Goal: Task Accomplishment & Management: Complete application form

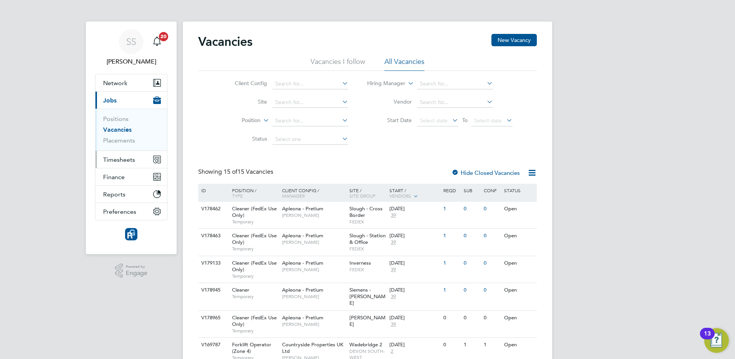
click at [117, 163] on span "Timesheets" at bounding box center [119, 159] width 32 height 7
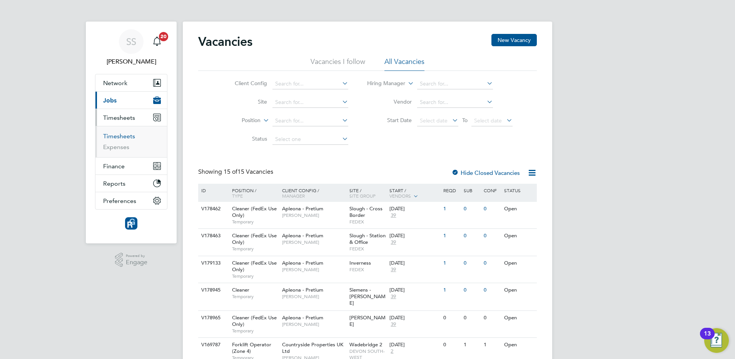
click at [124, 135] on link "Timesheets" at bounding box center [119, 135] width 32 height 7
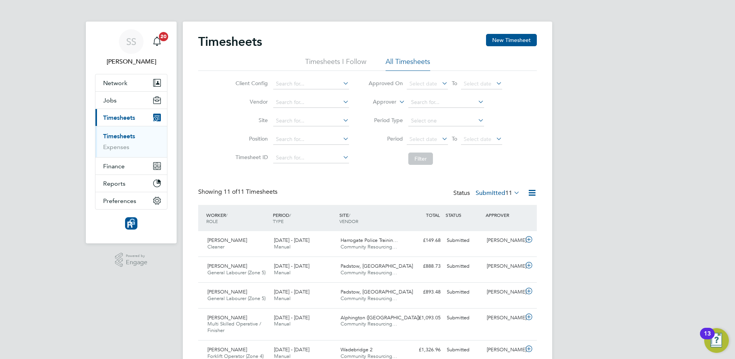
click at [532, 193] on icon at bounding box center [532, 193] width 10 height 10
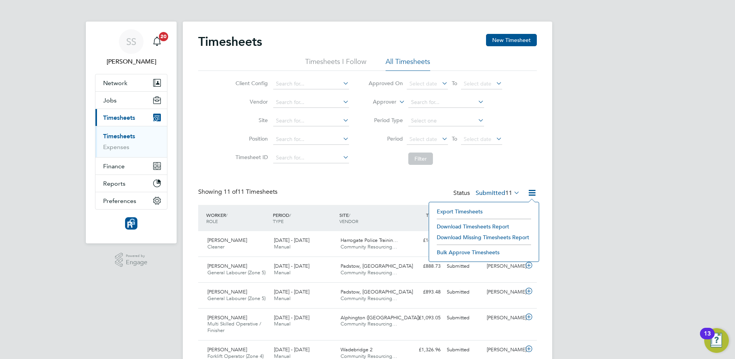
click at [546, 121] on div "Timesheets New Timesheet Timesheets I Follow All Timesheets Client Config Vendo…" at bounding box center [367, 279] width 369 height 514
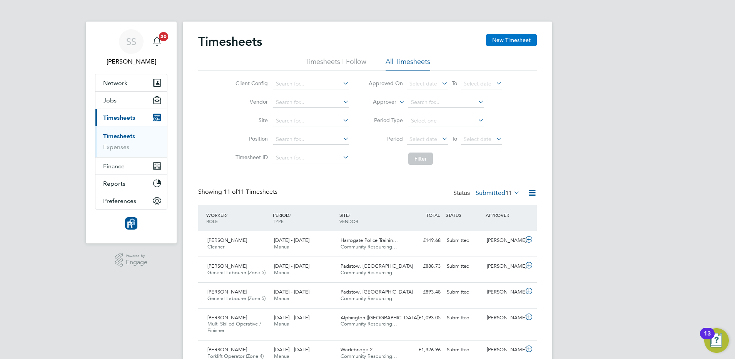
click at [518, 37] on button "New Timesheet" at bounding box center [511, 40] width 51 height 12
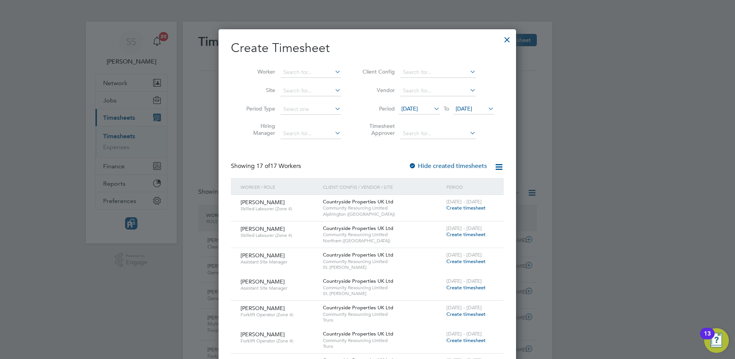
click at [418, 105] on span "[DATE]" at bounding box center [409, 108] width 17 height 7
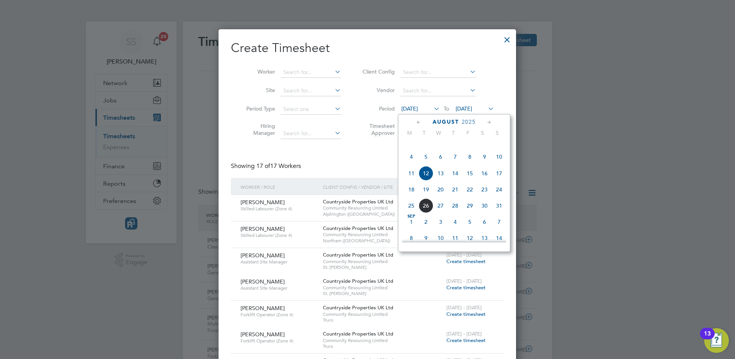
click at [412, 197] on span "18" at bounding box center [411, 189] width 15 height 15
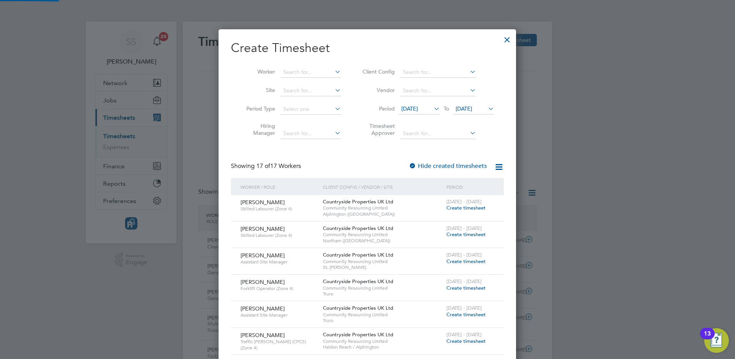
click at [463, 103] on li "Period [DATE] To [DATE]" at bounding box center [426, 109] width 153 height 18
click at [472, 106] on span "[DATE]" at bounding box center [464, 108] width 17 height 7
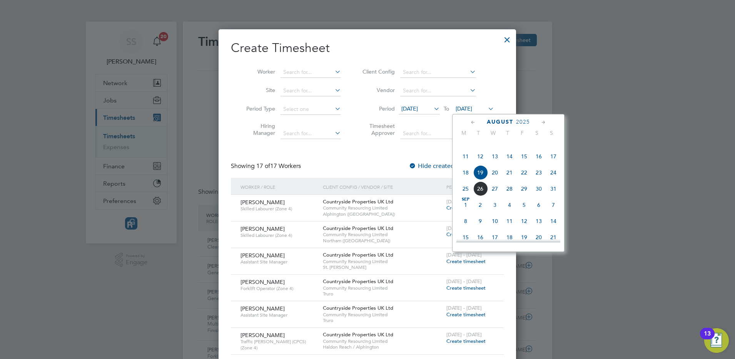
click at [551, 180] on span "24" at bounding box center [553, 172] width 15 height 15
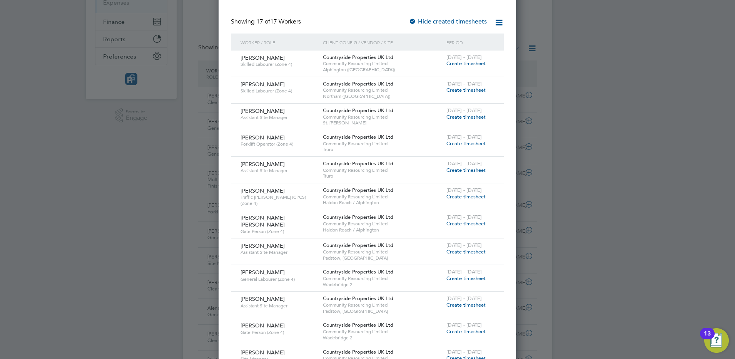
click at [476, 249] on span "Create timesheet" at bounding box center [465, 251] width 39 height 7
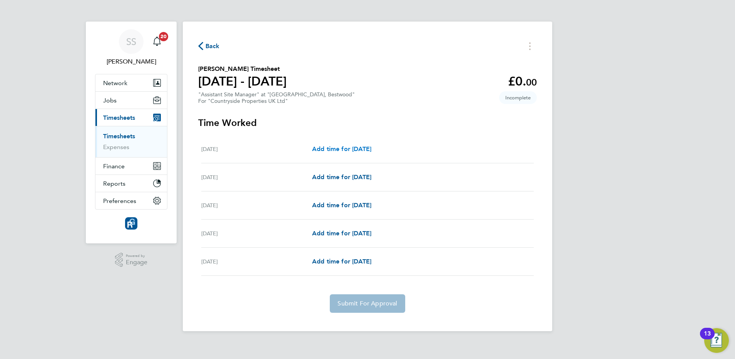
click at [363, 146] on span "Add time for [DATE]" at bounding box center [341, 148] width 59 height 7
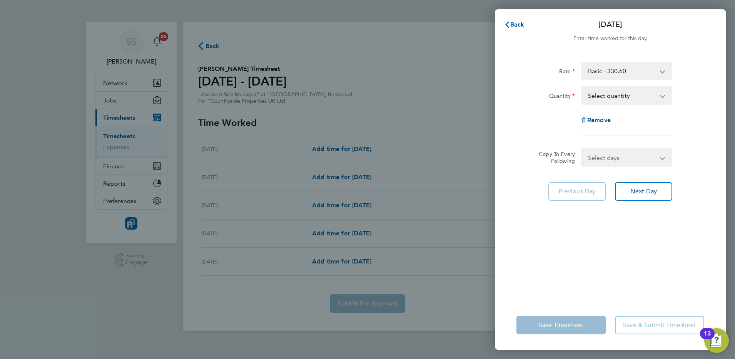
click at [625, 96] on select "Select quantity 0.5 1" at bounding box center [622, 95] width 80 height 17
select select "1"
click at [582, 87] on select "Select quantity 0.5 1" at bounding box center [622, 95] width 80 height 17
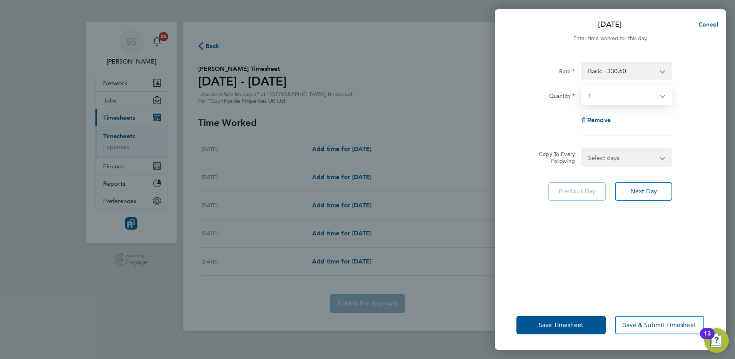
click at [612, 157] on select "Select days Day [DATE] [DATE] [DATE] [DATE]" at bounding box center [622, 157] width 81 height 17
click at [683, 91] on div "Quantity Select quantity 0.5 1" at bounding box center [610, 95] width 194 height 18
click at [706, 24] on span "Cancel" at bounding box center [707, 24] width 22 height 7
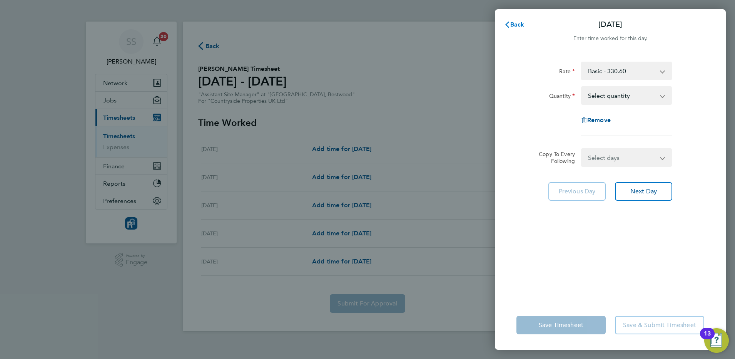
click at [521, 21] on span "Back" at bounding box center [517, 24] width 14 height 7
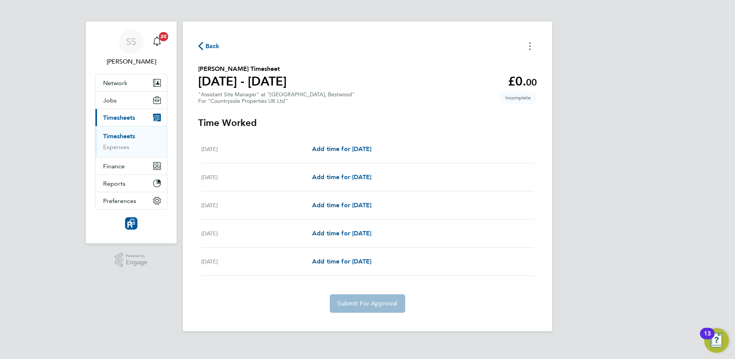
click at [527, 43] on button "Timesheets Menu" at bounding box center [530, 46] width 14 height 12
click at [337, 56] on div "Back [PERSON_NAME] as absent Download timesheet [PERSON_NAME] Timesheet [DATE] …" at bounding box center [367, 176] width 369 height 309
click at [359, 147] on span "Add time for [DATE]" at bounding box center [341, 148] width 59 height 7
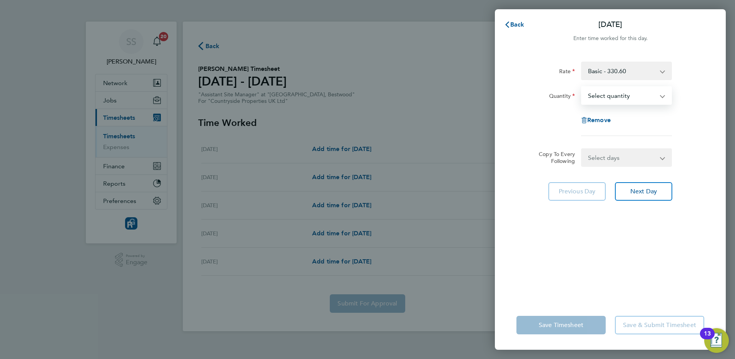
click at [624, 102] on select "Select quantity 0.5 1" at bounding box center [622, 95] width 80 height 17
select select "1"
click at [582, 87] on select "Select quantity 0.5 1" at bounding box center [622, 95] width 80 height 17
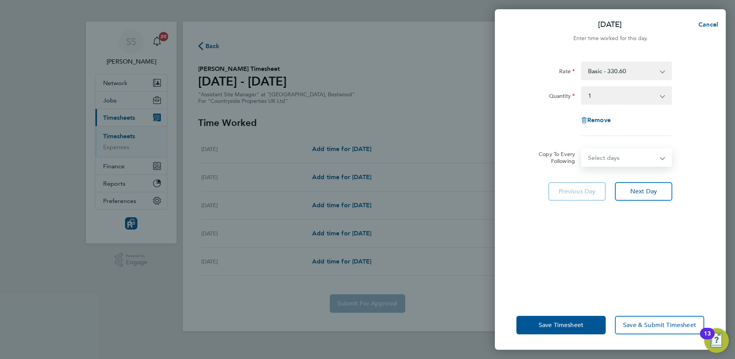
click at [626, 157] on select "Select days Day [DATE] [DATE] [DATE] [DATE]" at bounding box center [622, 157] width 81 height 17
select select "DAY"
click at [582, 149] on select "Select days Day [DATE] [DATE] [DATE] [DATE]" at bounding box center [622, 157] width 81 height 17
select select "[DATE]"
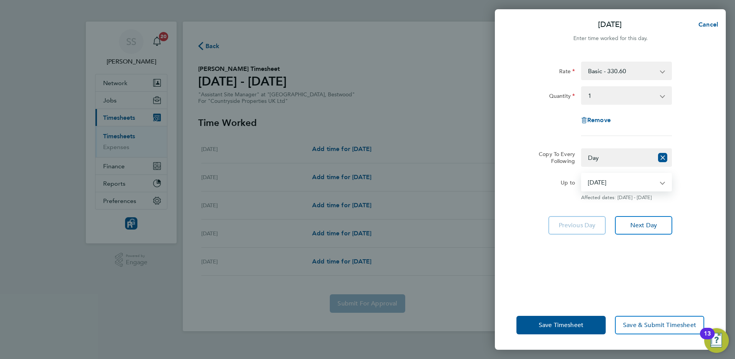
click at [606, 190] on select "[DATE] [DATE] [DATE] [DATE]" at bounding box center [622, 182] width 80 height 17
drag, startPoint x: 629, startPoint y: 280, endPoint x: 622, endPoint y: 284, distance: 8.4
click at [629, 280] on div "Rate Basic - 330.60 Quantity Select quantity 0.5 1 Remove Copy To Every Followi…" at bounding box center [610, 176] width 231 height 248
click at [580, 327] on span "Save Timesheet" at bounding box center [561, 325] width 45 height 8
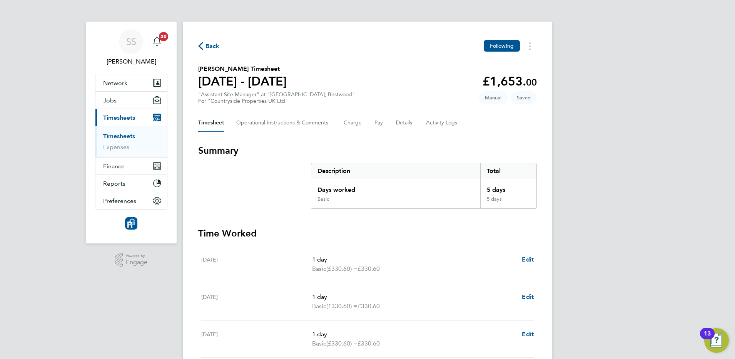
scroll to position [142, 0]
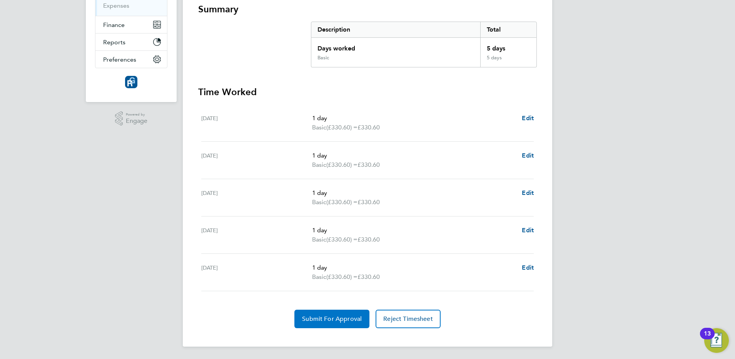
click at [337, 322] on button "Submit For Approval" at bounding box center [331, 318] width 75 height 18
